Goal: Browse casually

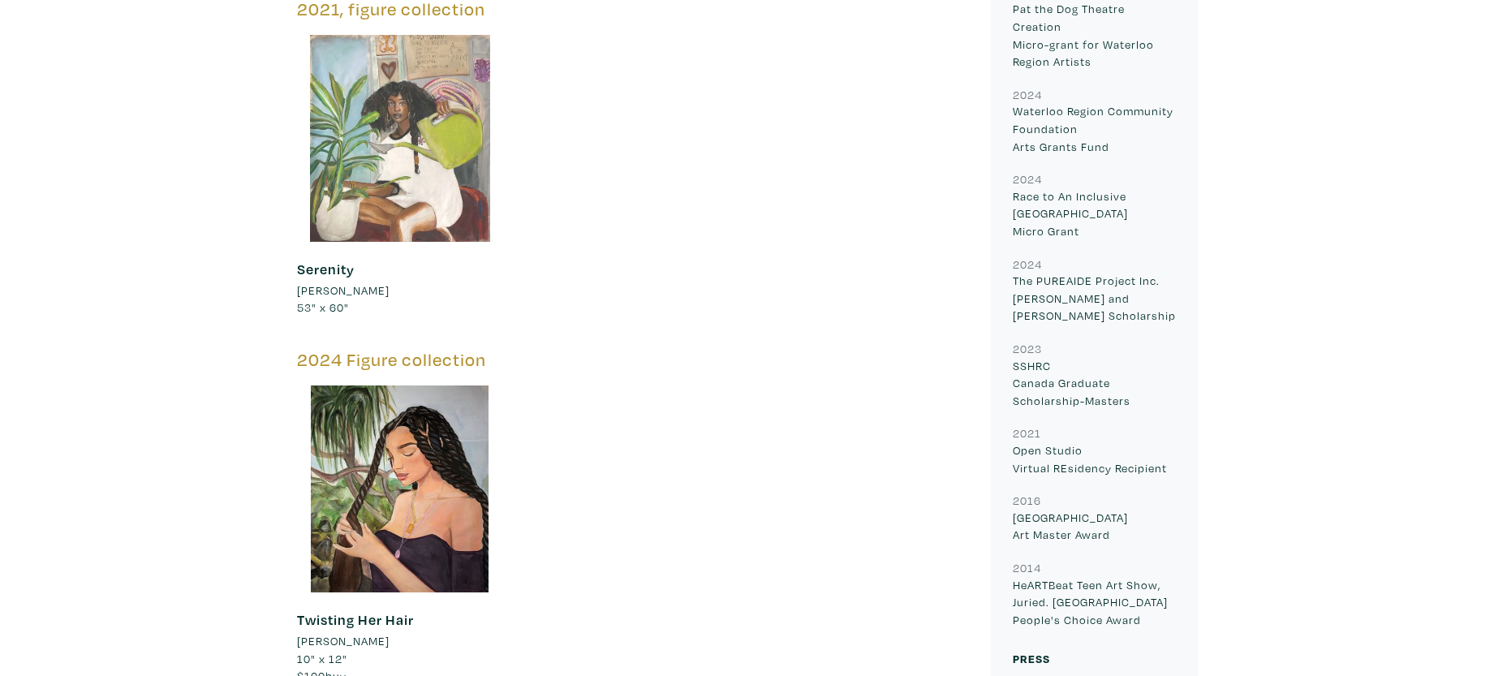
scroll to position [2813, 0]
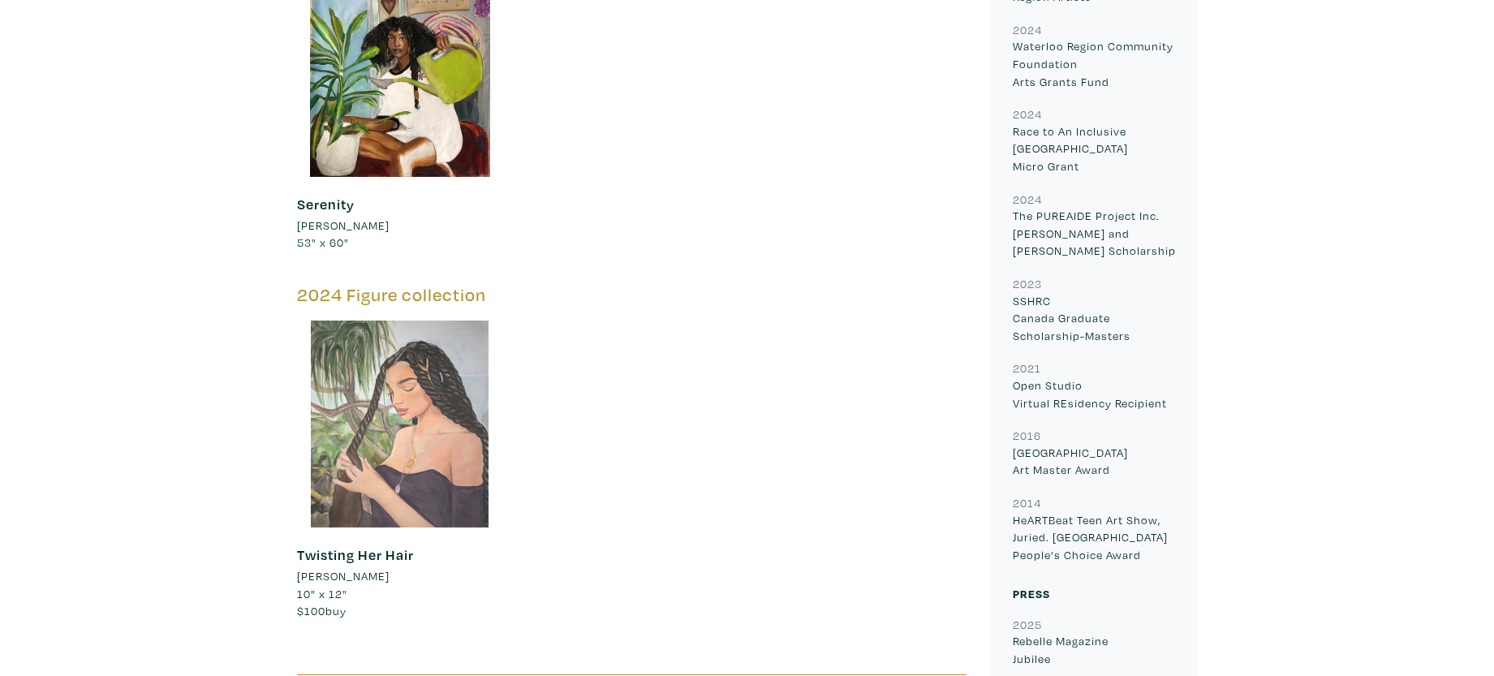
click at [400, 375] on div at bounding box center [400, 424] width 207 height 207
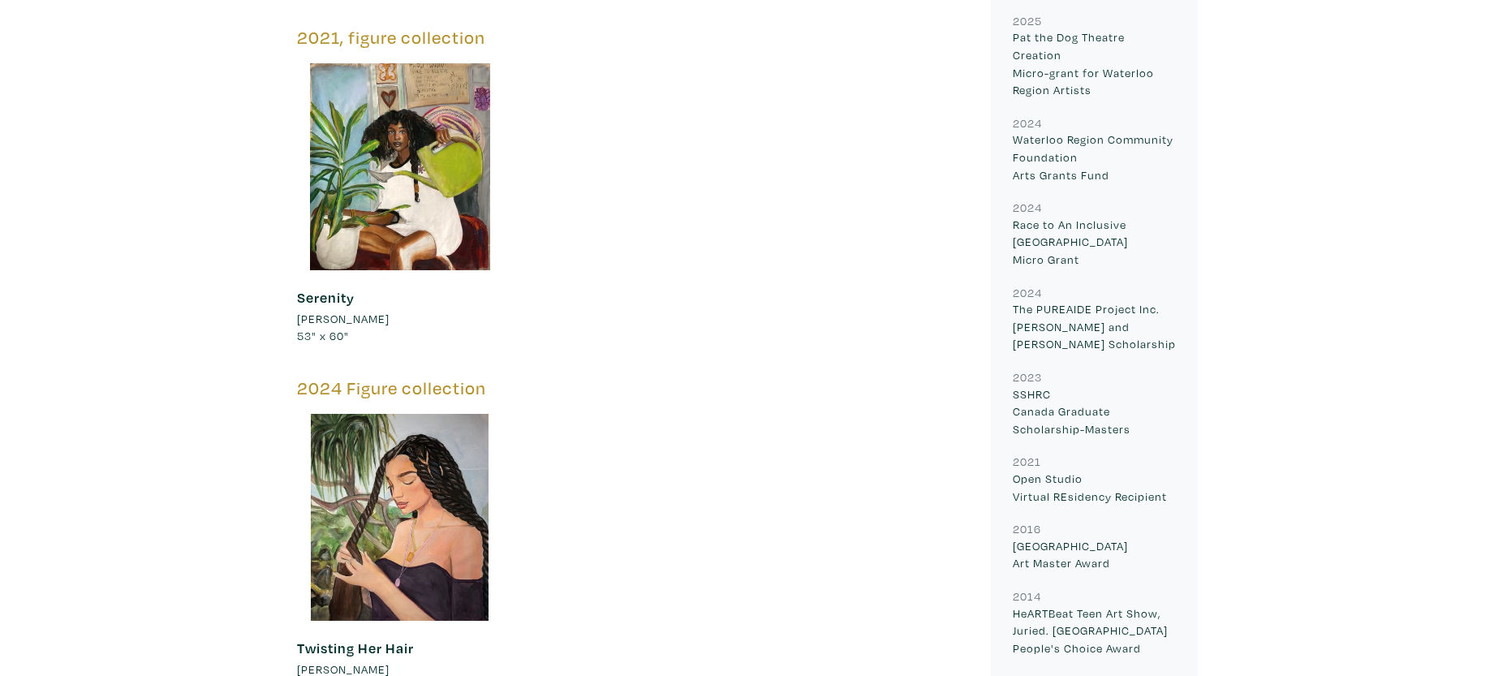
scroll to position [2723, 0]
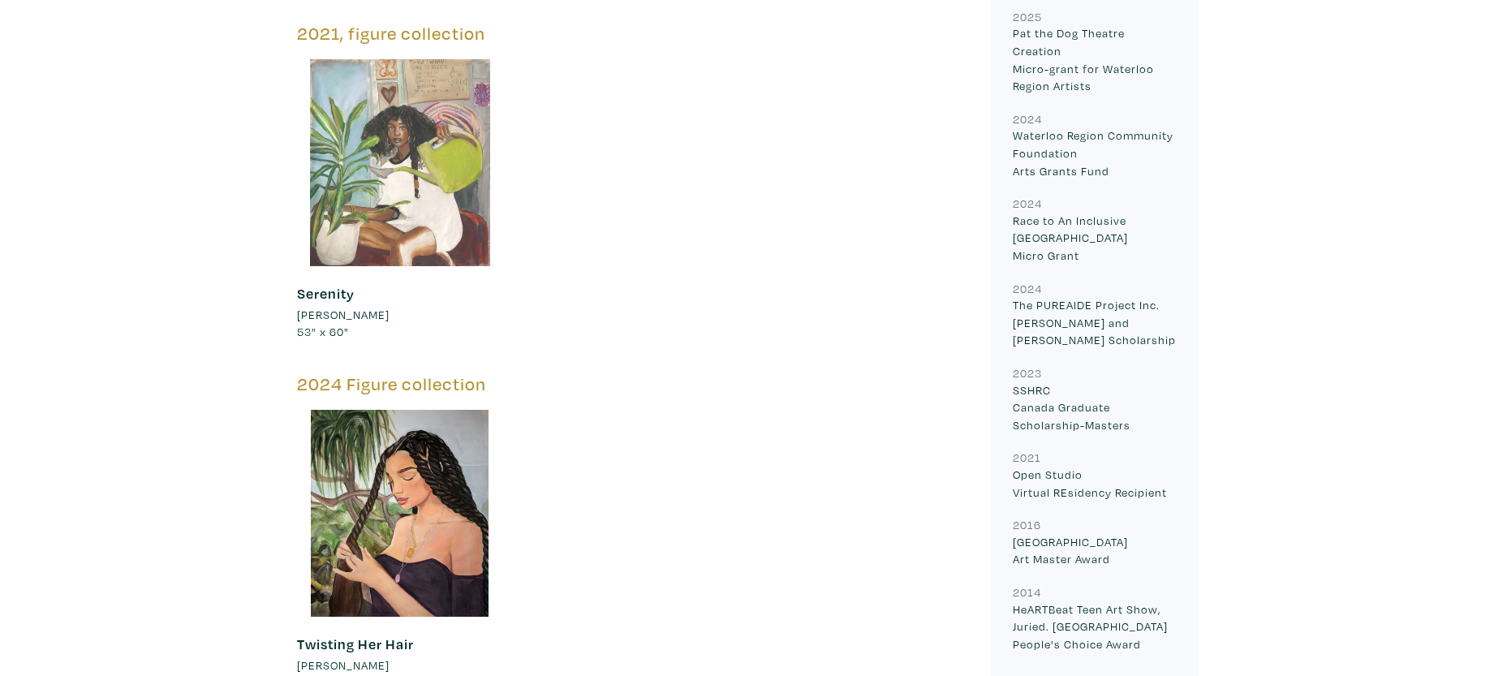
click at [400, 162] on div at bounding box center [400, 162] width 207 height 207
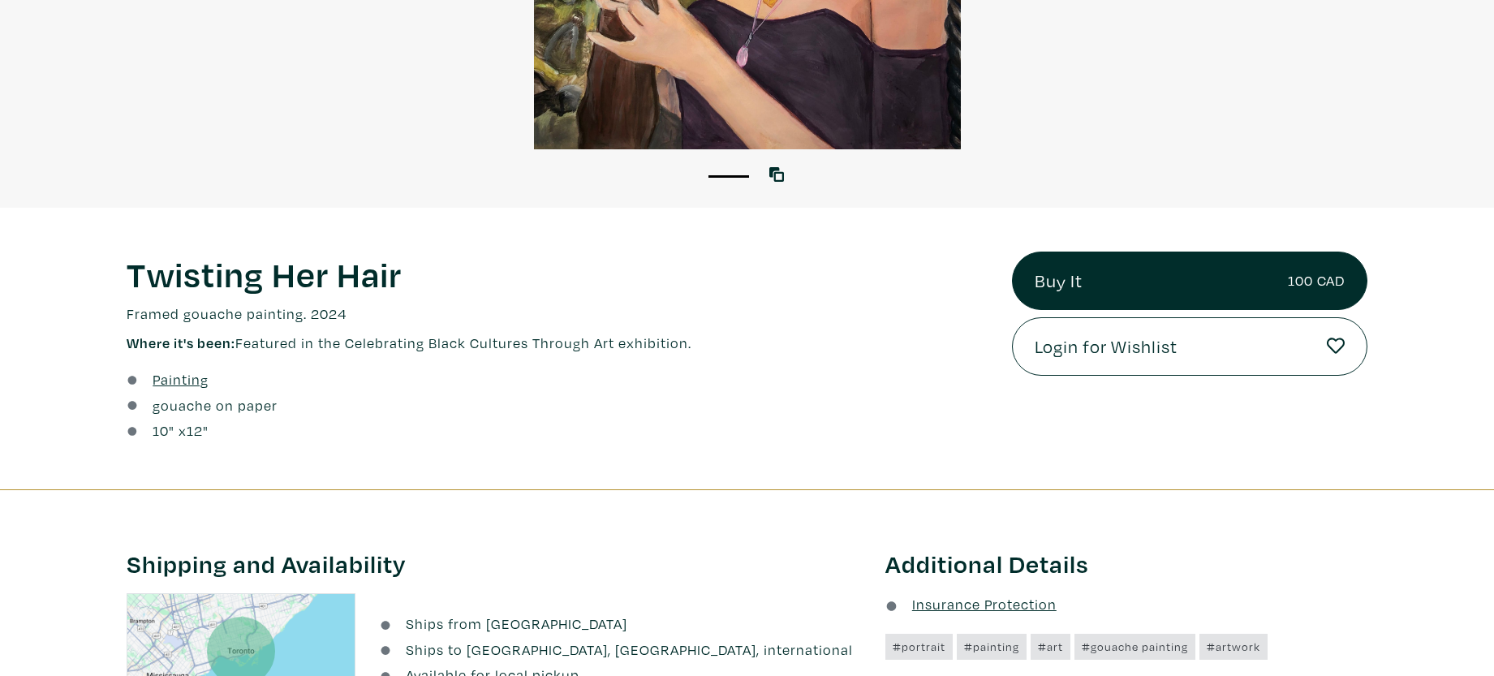
scroll to position [506, 0]
